Goal: Information Seeking & Learning: Learn about a topic

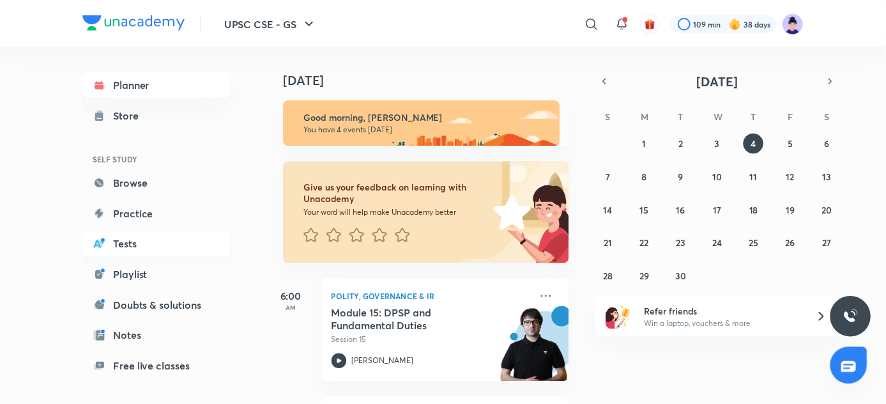
scroll to position [110, 0]
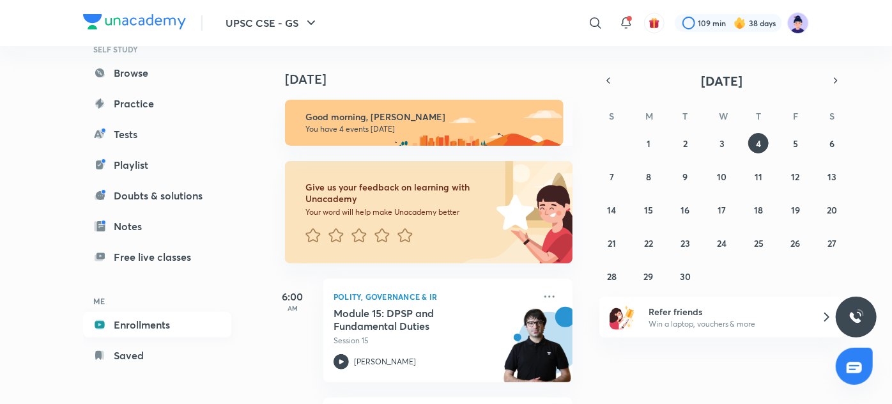
click at [151, 337] on link "Enrollments" at bounding box center [157, 325] width 148 height 26
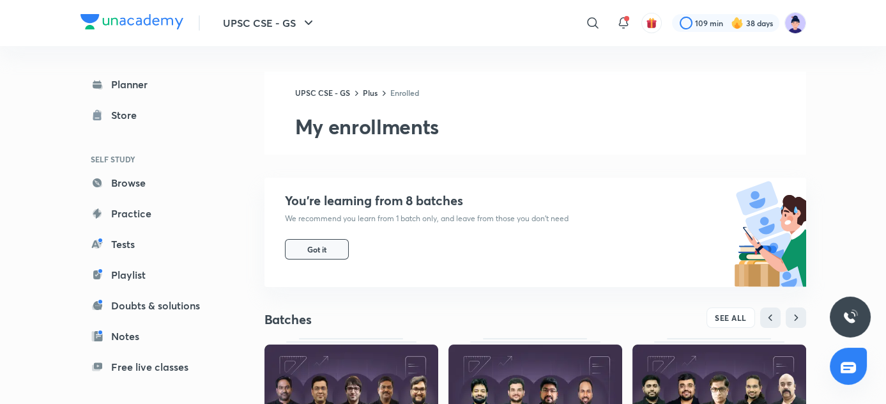
click at [307, 246] on span "Got it" at bounding box center [316, 249] width 19 height 10
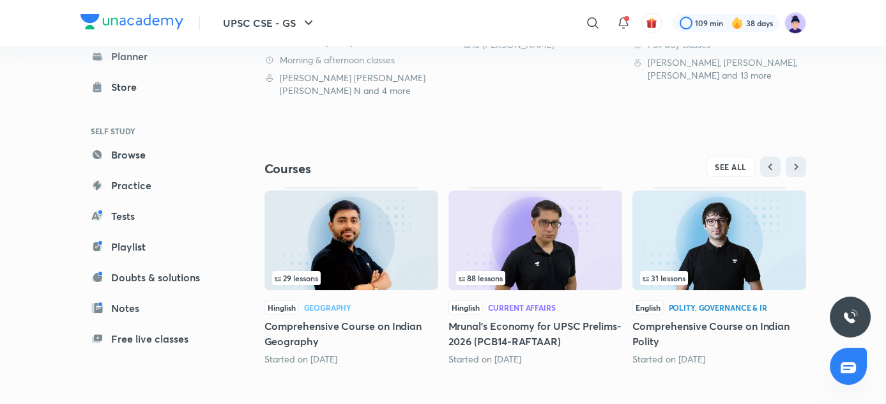
scroll to position [374, 0]
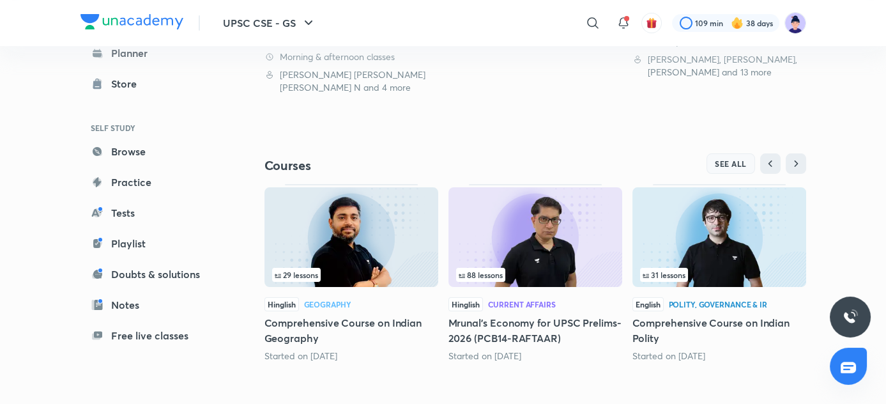
click at [750, 164] on button "SEE ALL" at bounding box center [731, 163] width 49 height 20
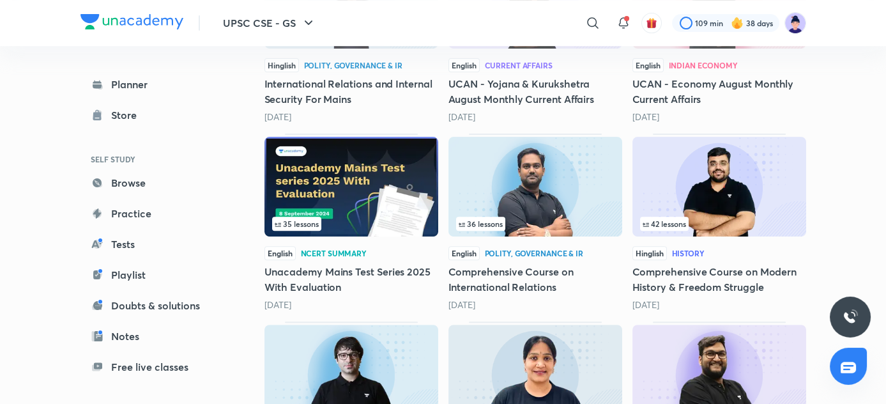
scroll to position [1053, 0]
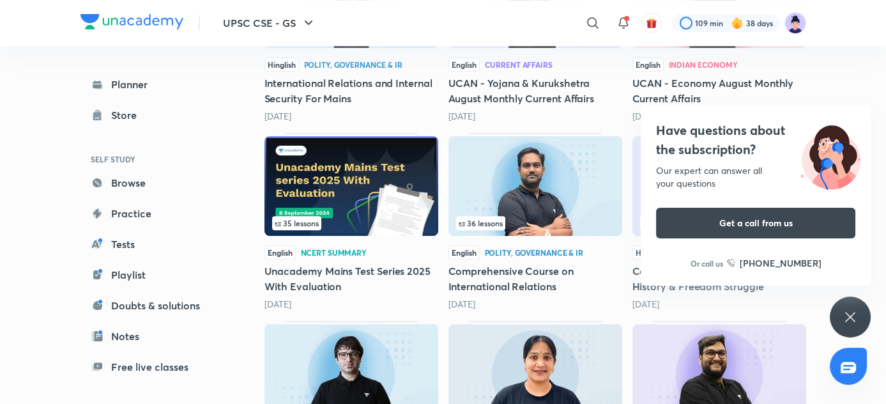
click at [498, 282] on h5 "Comprehensive Course on International Relations" at bounding box center [536, 278] width 174 height 31
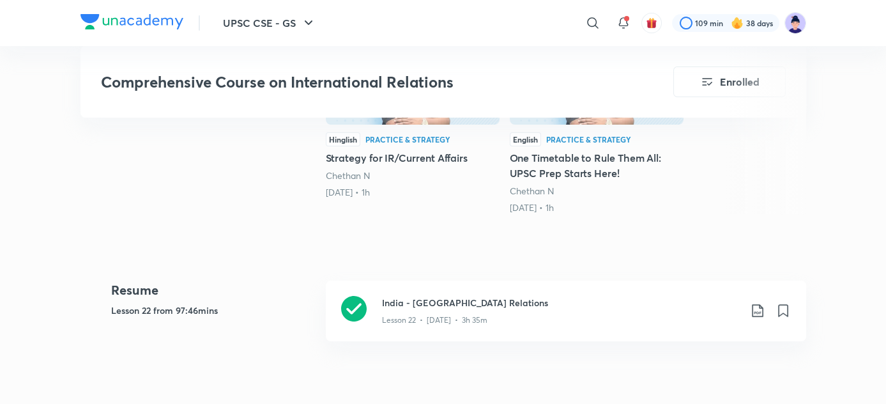
scroll to position [453, 0]
click at [463, 311] on div "Lesson 22 • [DATE] • 3h 35m" at bounding box center [561, 318] width 358 height 17
